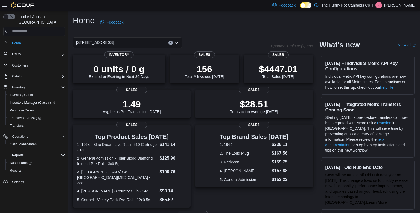
click at [390, 8] on div "| SK [PERSON_NAME]" at bounding box center [393, 5] width 43 height 7
click at [382, 48] on button "Sign Out" at bounding box center [388, 52] width 50 height 9
